Goal: Find specific page/section: Find specific page/section

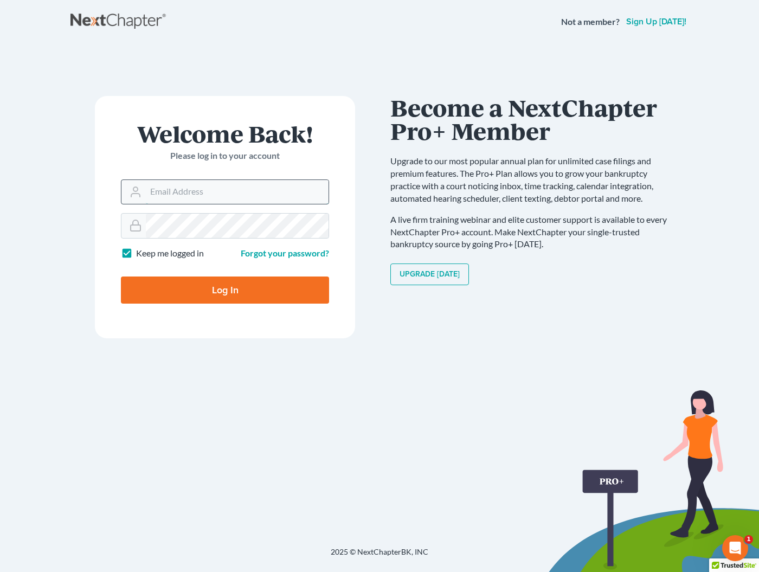
type input "[EMAIL_ADDRESS][DOMAIN_NAME]"
click at [225, 289] on input "Log In" at bounding box center [225, 289] width 208 height 27
type input "Thinking..."
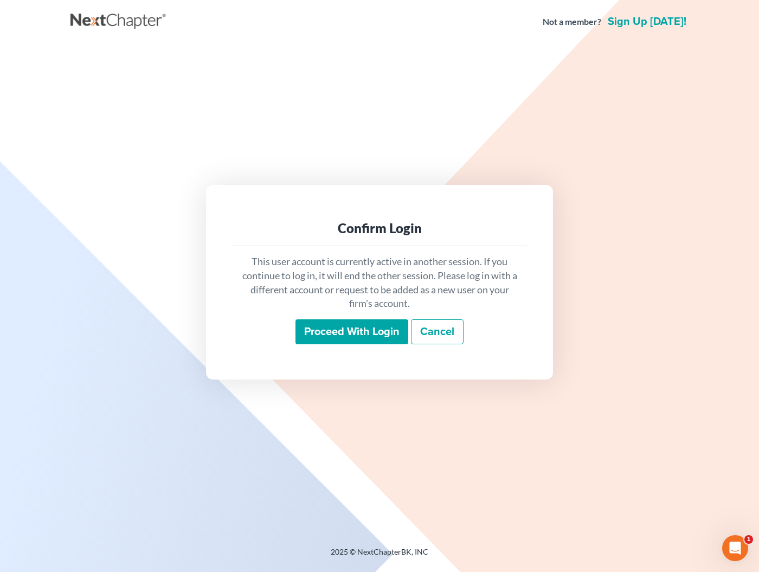
click at [377, 334] on input "Proceed with login" at bounding box center [351, 331] width 113 height 25
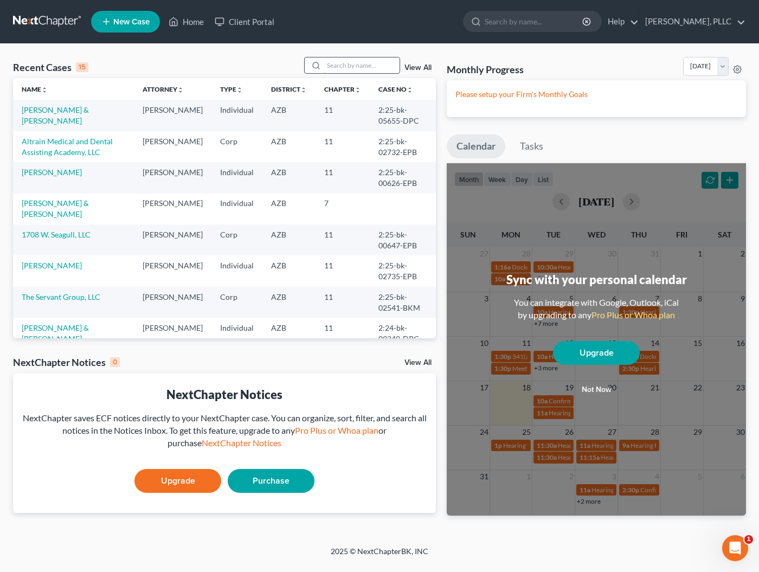
click at [365, 67] on input "search" at bounding box center [362, 65] width 76 height 16
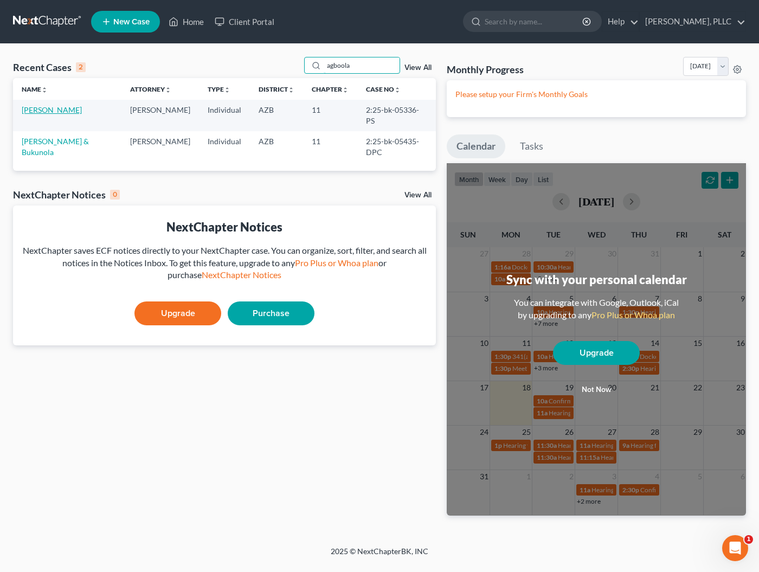
type input "agboola"
click at [60, 109] on link "[PERSON_NAME]" at bounding box center [52, 109] width 60 height 9
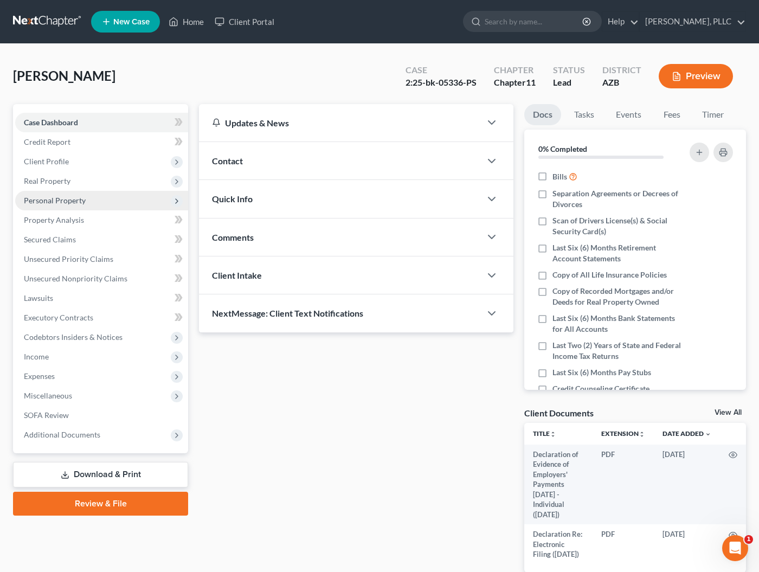
click at [69, 198] on span "Personal Property" at bounding box center [55, 200] width 62 height 9
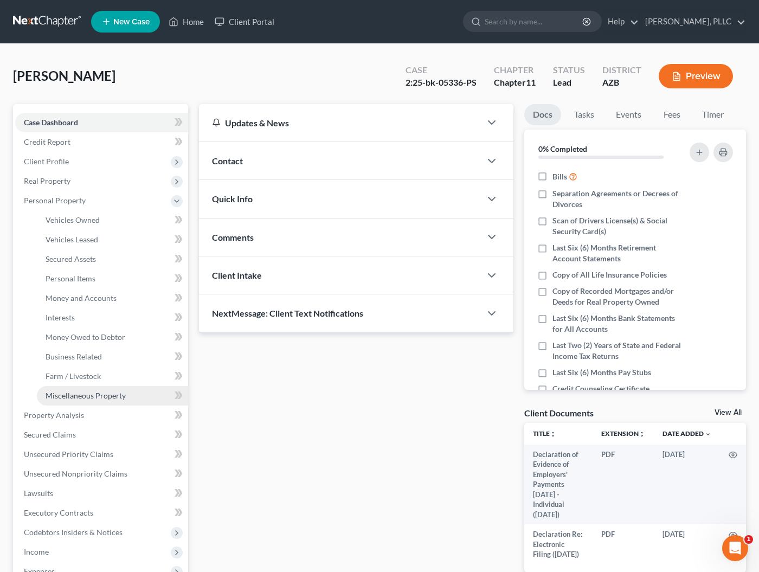
click at [83, 397] on span "Miscellaneous Property" at bounding box center [86, 395] width 80 height 9
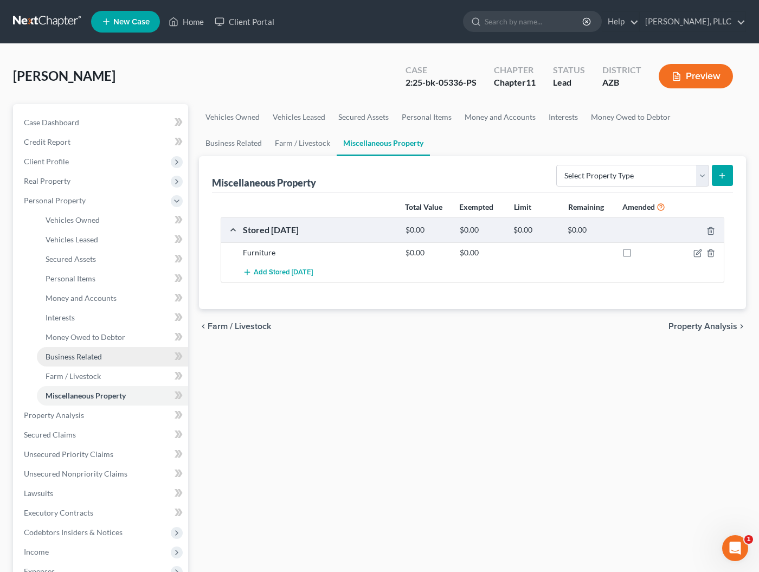
click at [82, 361] on link "Business Related" at bounding box center [112, 357] width 151 height 20
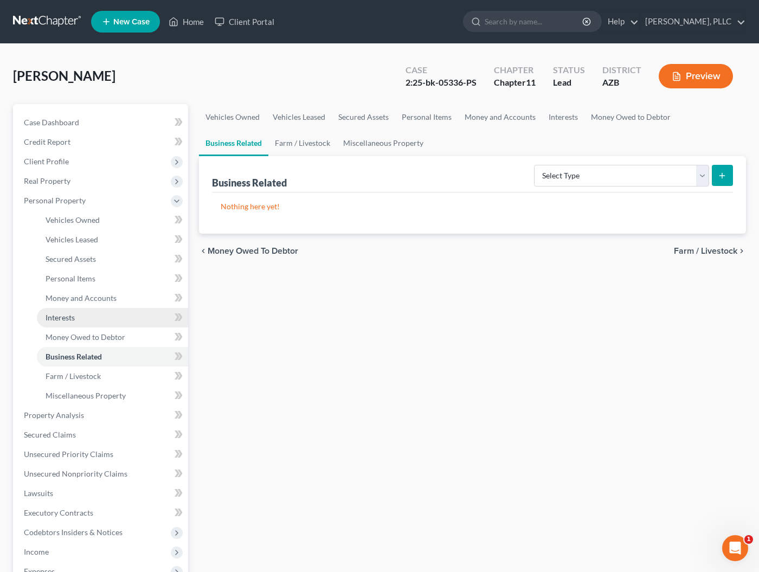
click at [79, 318] on link "Interests" at bounding box center [112, 318] width 151 height 20
